Goal: Task Accomplishment & Management: Use online tool/utility

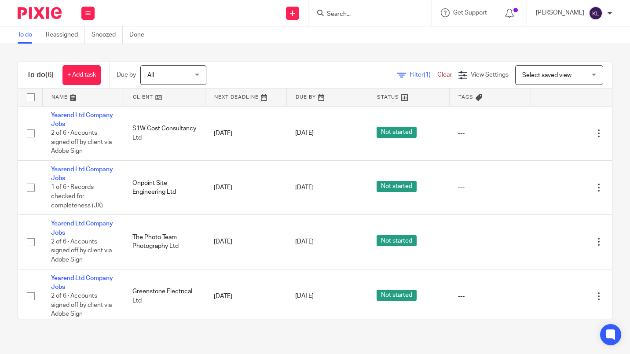
click at [314, 297] on link "24 Sep 2025" at bounding box center [315, 295] width 40 height 9
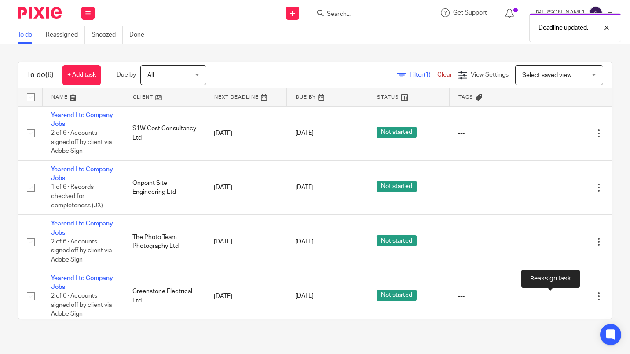
click at [563, 295] on icon at bounding box center [567, 296] width 9 height 9
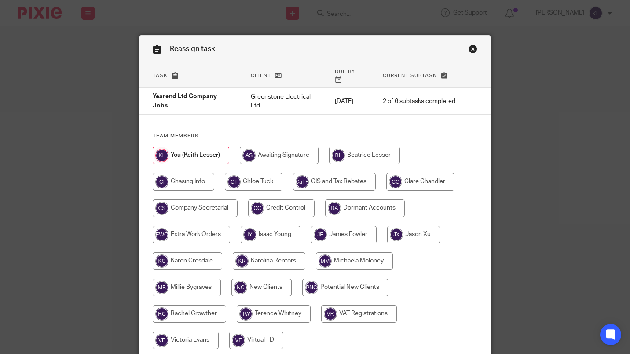
click at [253, 175] on input "radio" at bounding box center [254, 182] width 58 height 18
radio input "true"
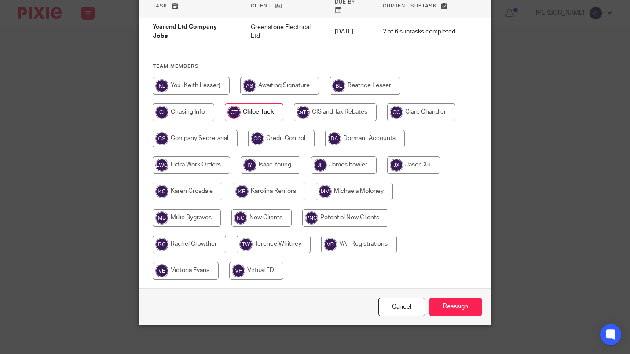
click at [471, 297] on input "Reassign" at bounding box center [455, 306] width 52 height 19
